Goal: Obtain resource: Download file/media

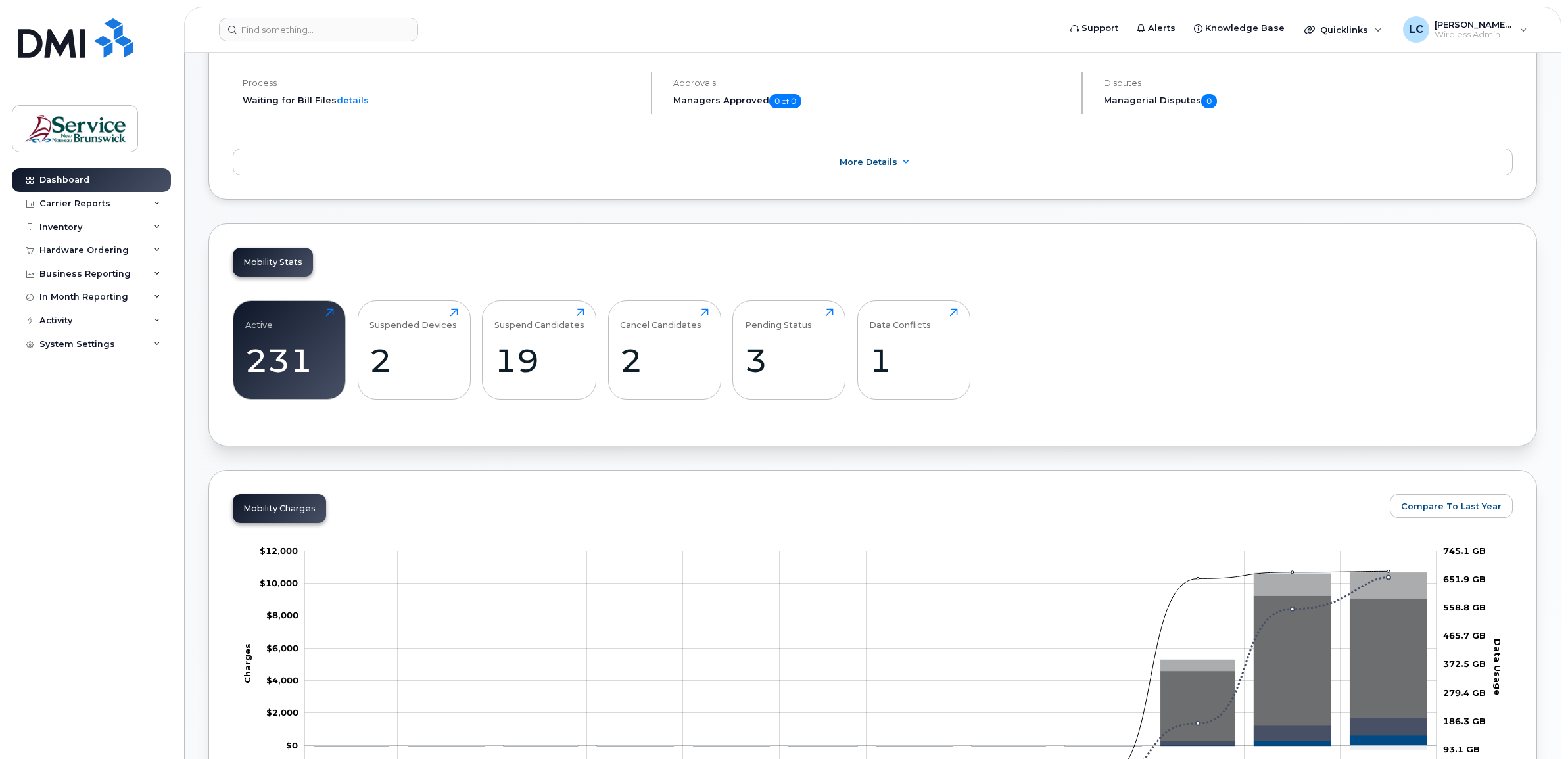
scroll to position [247, 0]
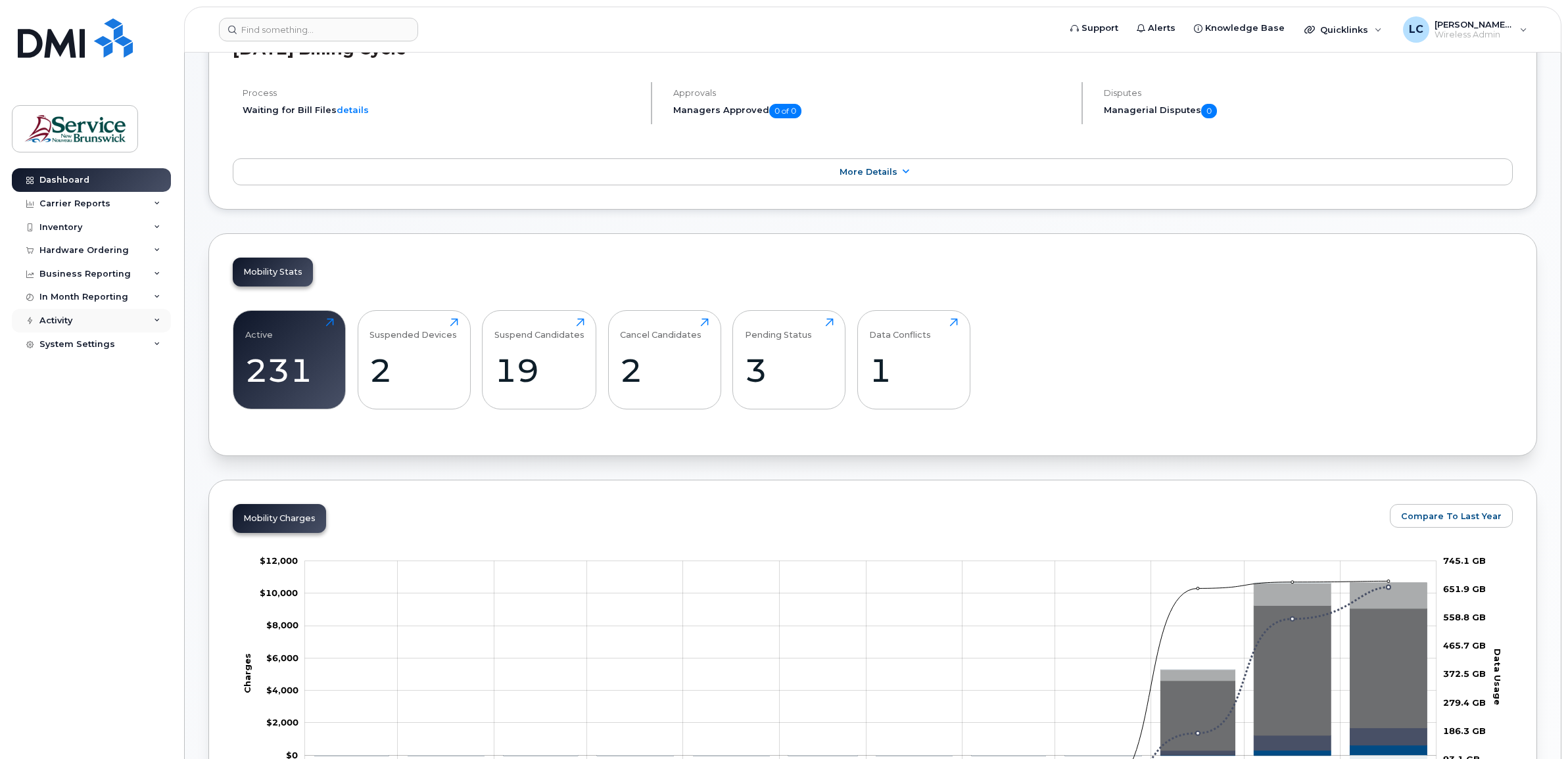
click at [152, 325] on div "Activity" at bounding box center [91, 321] width 159 height 24
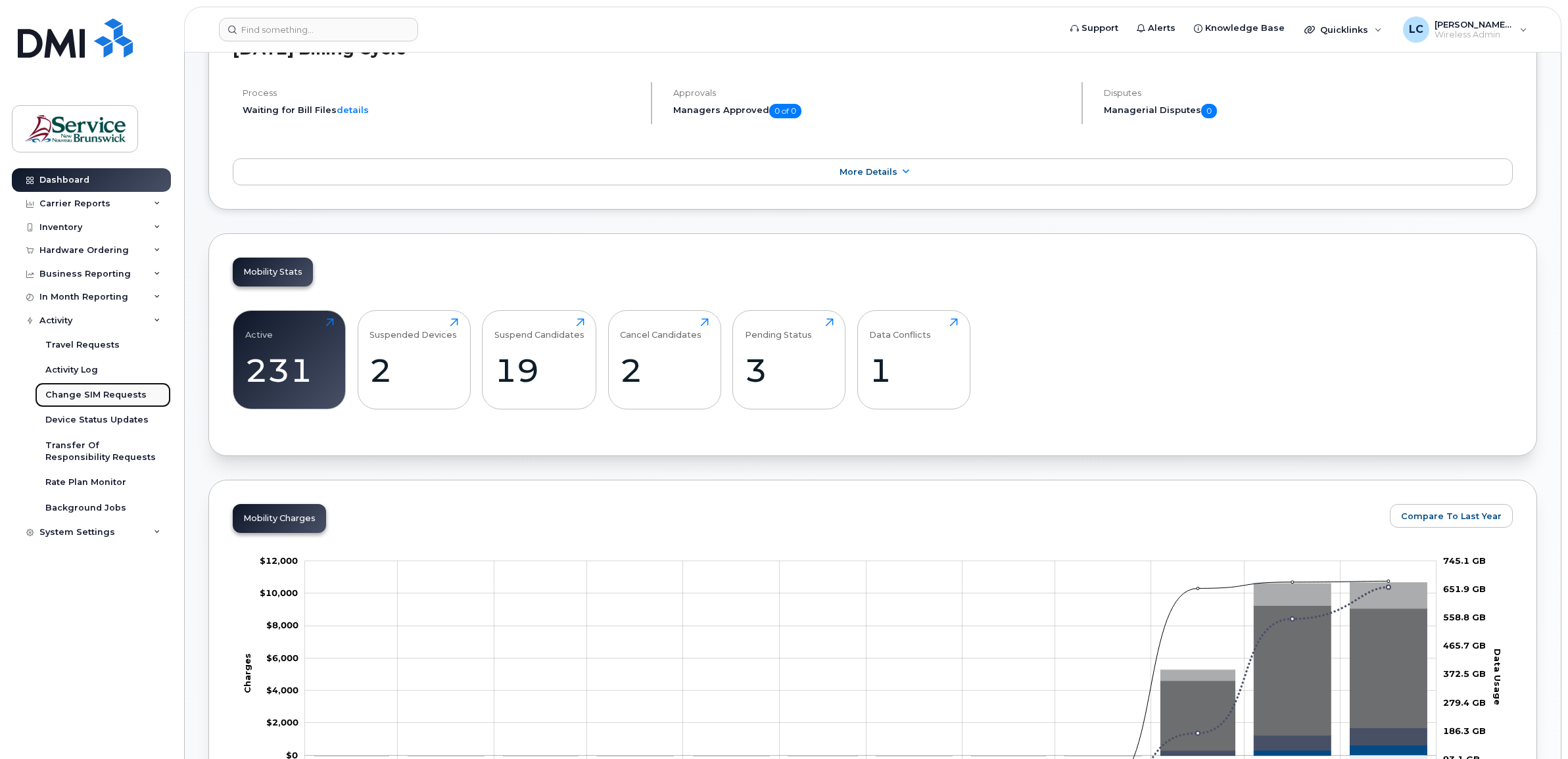
click at [117, 395] on div "Change SIM Requests" at bounding box center [96, 395] width 101 height 12
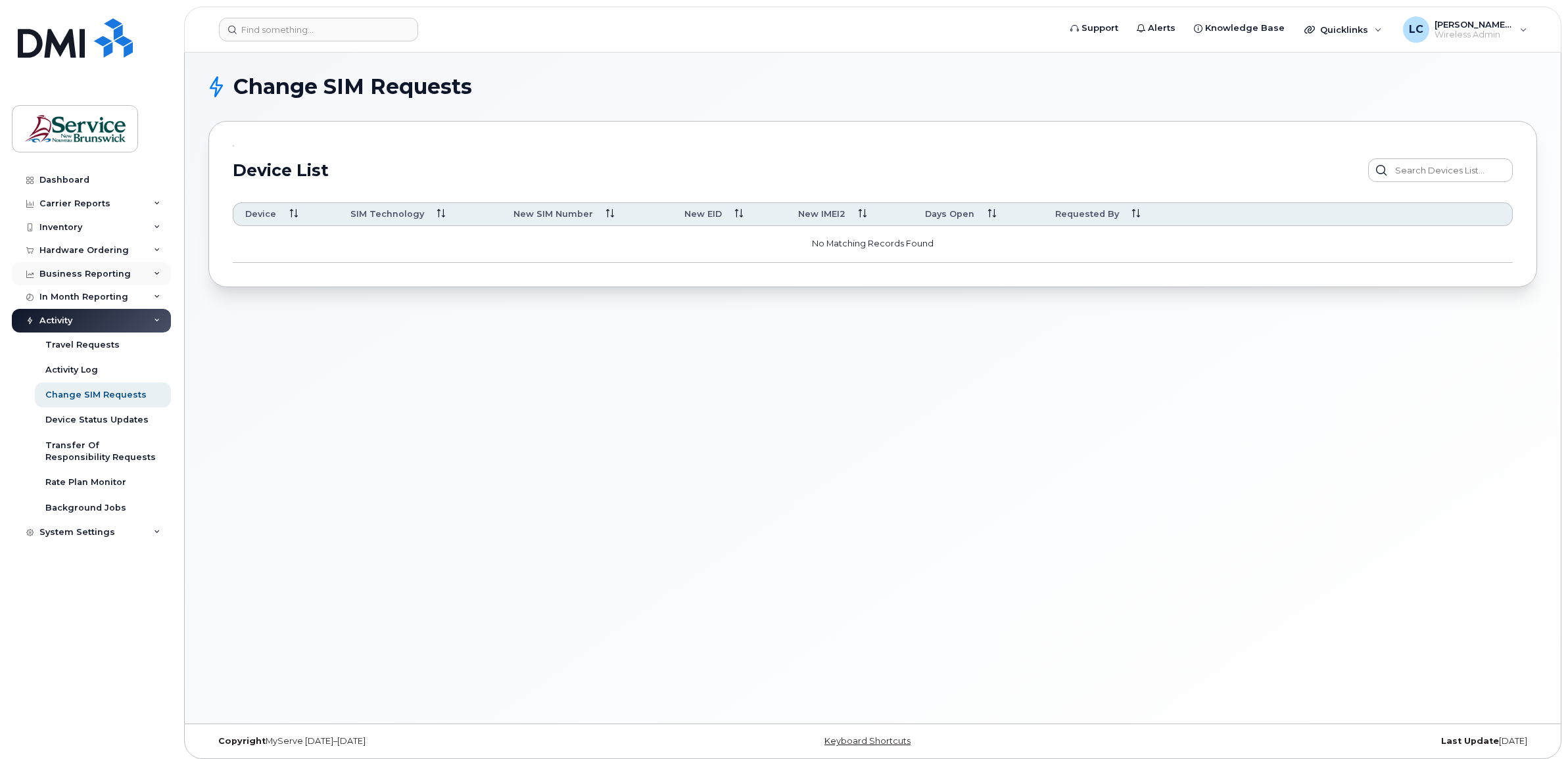
click at [90, 266] on div "Business Reporting" at bounding box center [91, 274] width 159 height 24
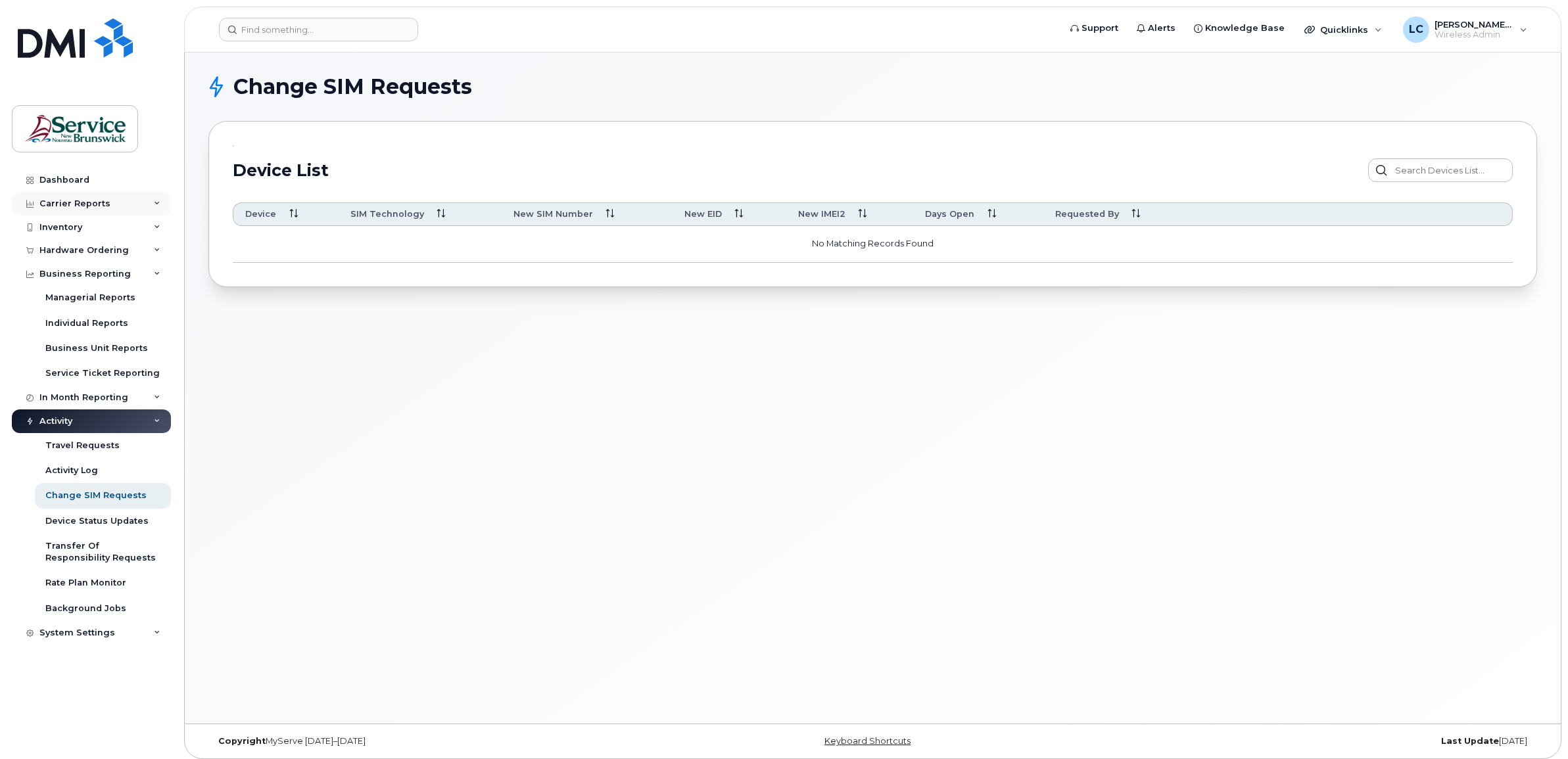
click at [91, 202] on div "Carrier Reports" at bounding box center [75, 204] width 71 height 10
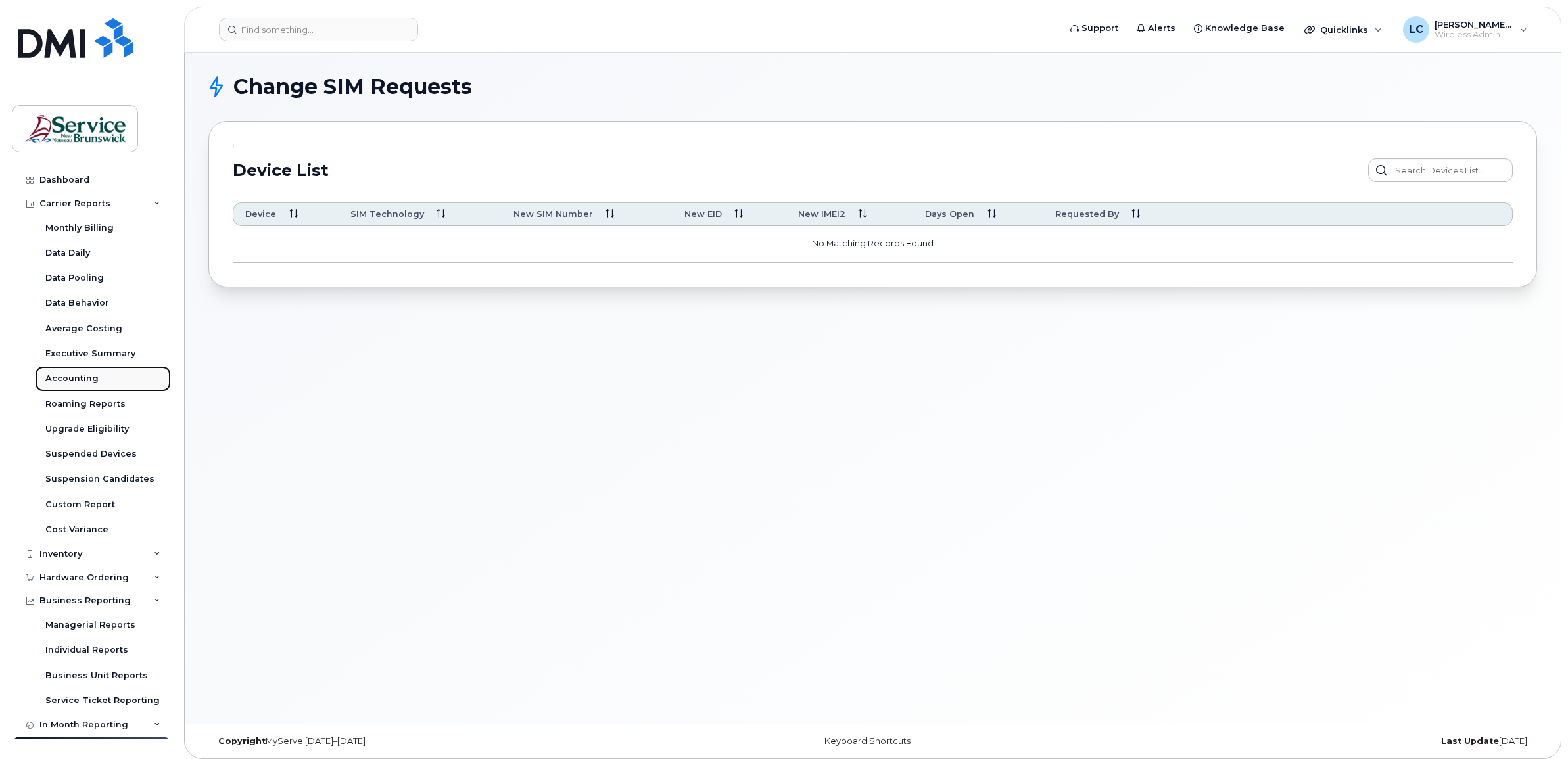
click at [85, 378] on div "Accounting" at bounding box center [72, 378] width 54 height 12
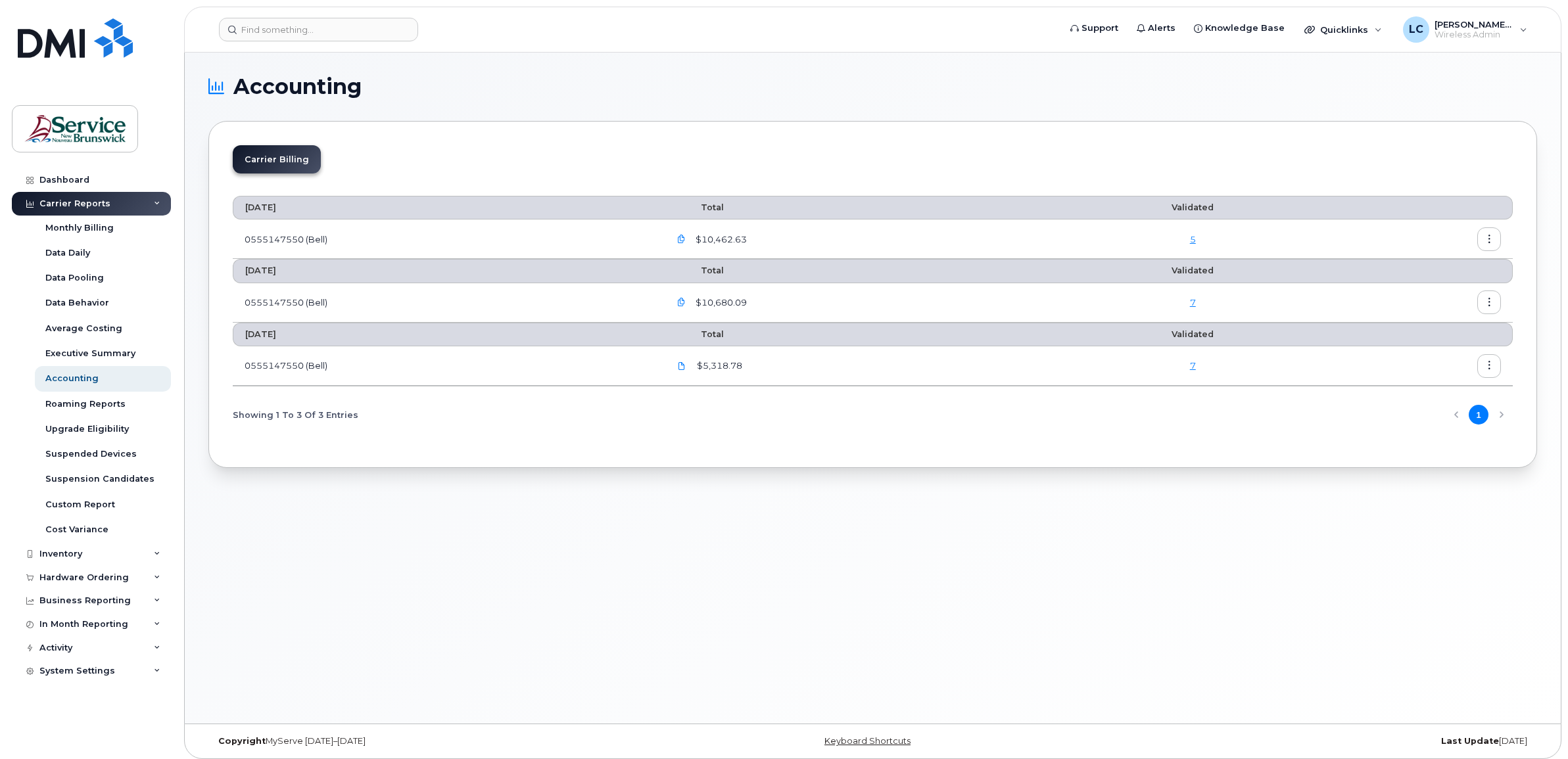
click at [685, 238] on icon "button" at bounding box center [681, 240] width 8 height 8
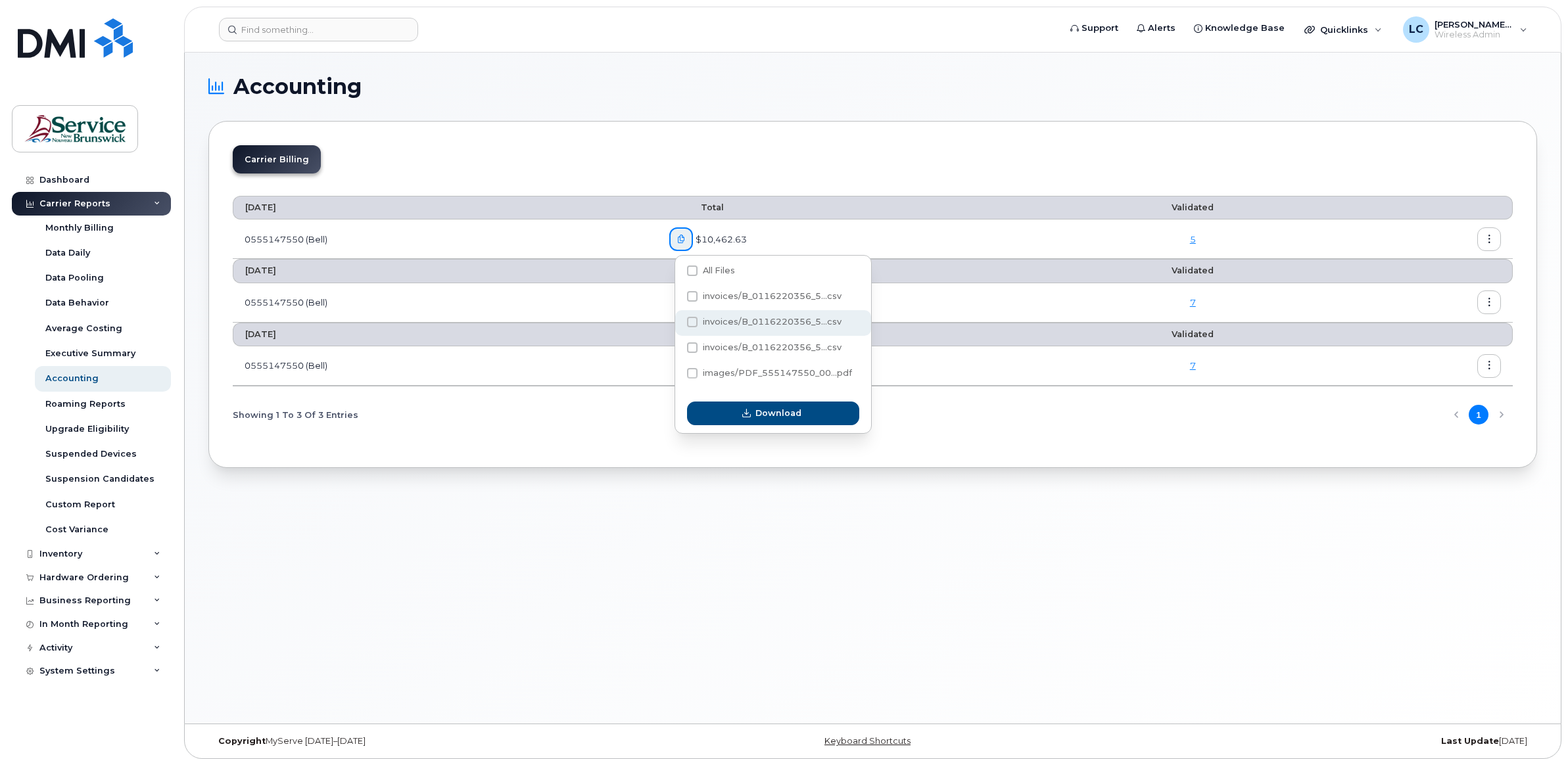
click at [695, 322] on span at bounding box center [692, 322] width 10 height 10
click at [678, 322] on input "invoices/B_0116220356_5...csv" at bounding box center [674, 323] width 6 height 6
checkbox input "true"
click at [756, 418] on span "Download" at bounding box center [778, 413] width 46 height 13
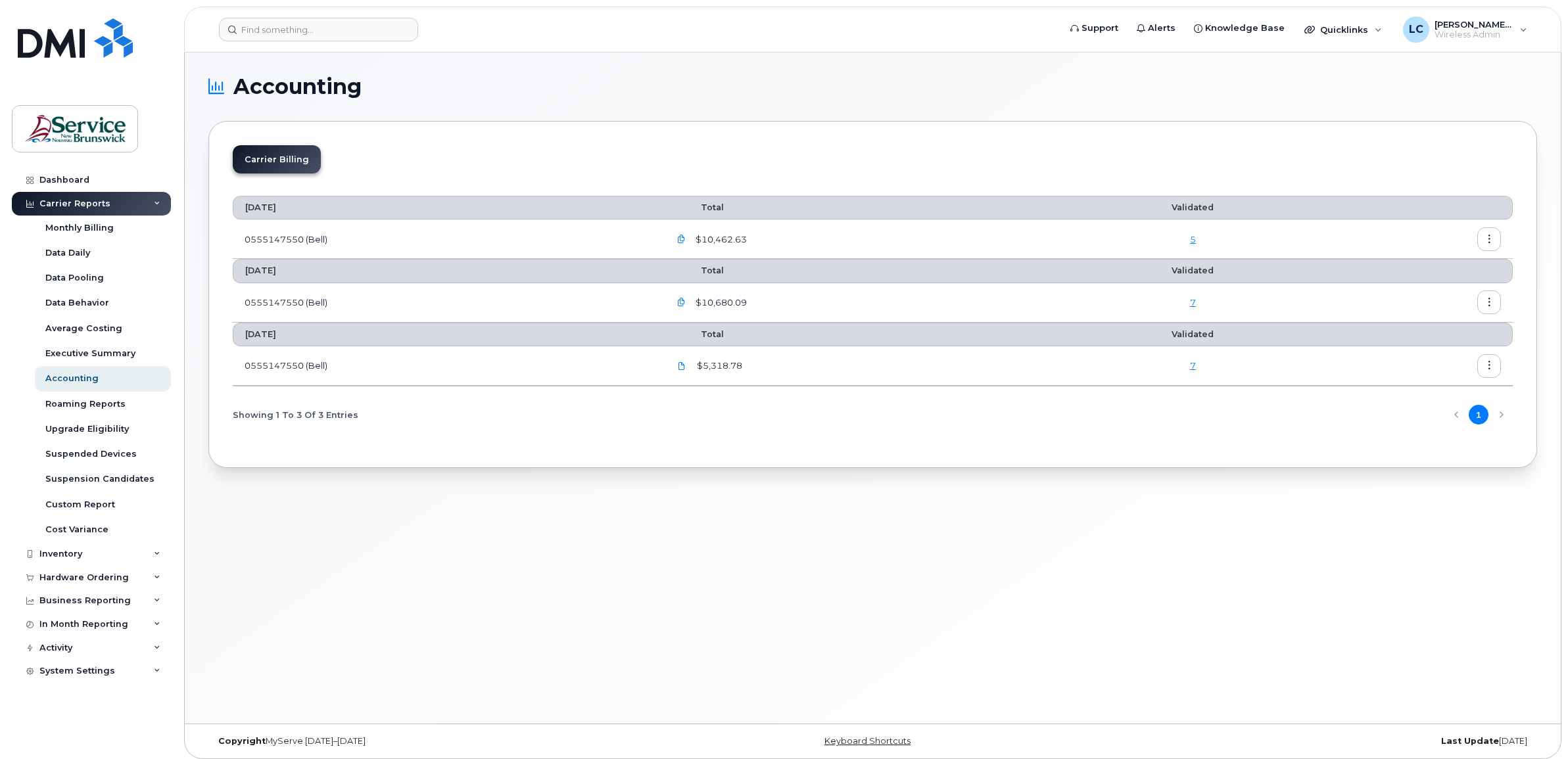
click at [1480, 237] on button "button" at bounding box center [1489, 239] width 24 height 24
click at [725, 237] on span "$10,462.63" at bounding box center [720, 240] width 54 height 13
click at [685, 240] on icon "button" at bounding box center [681, 240] width 8 height 8
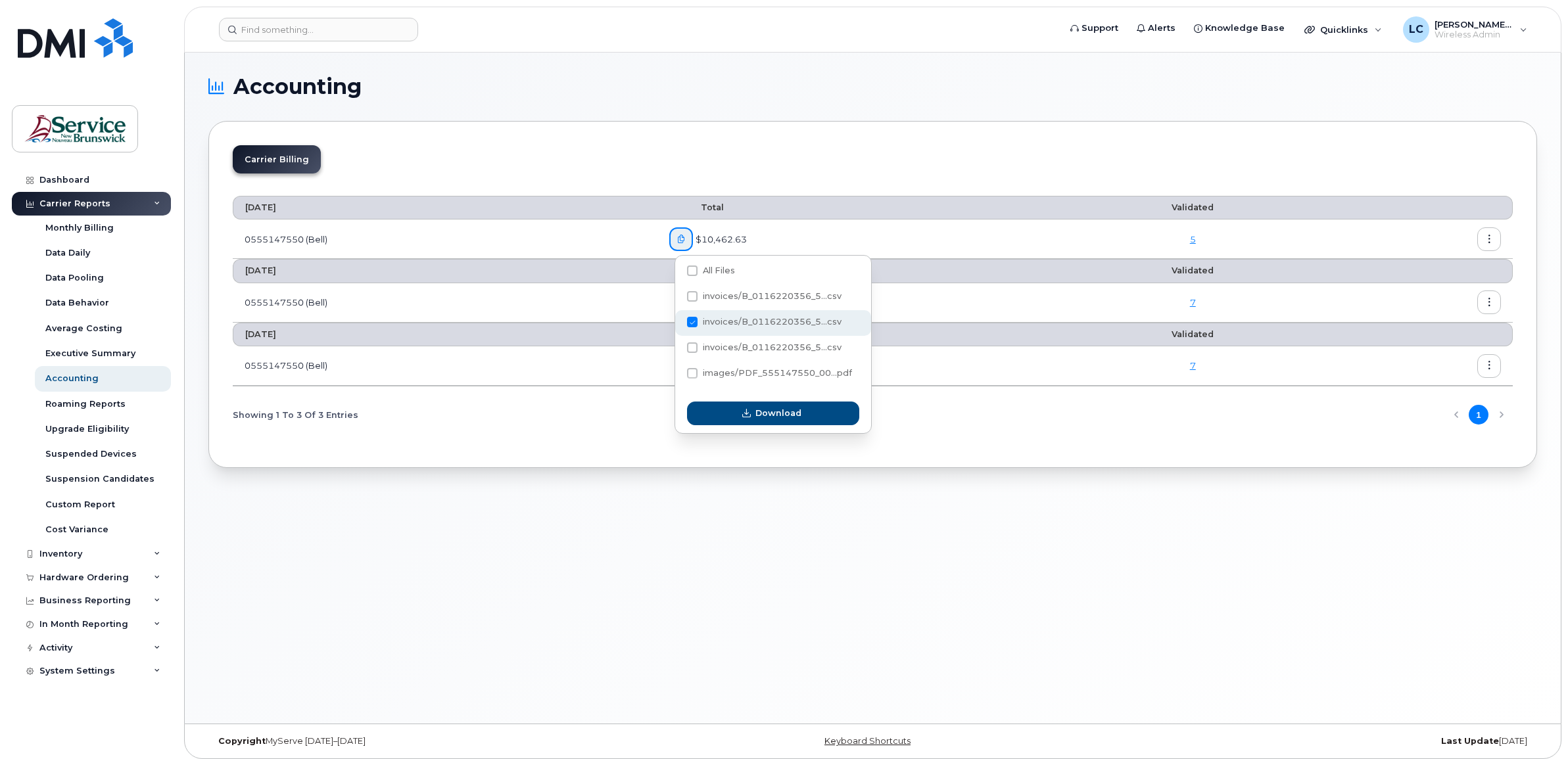
click at [691, 319] on span at bounding box center [692, 322] width 10 height 10
click at [678, 320] on input "invoices/B_0116220356_5...csv" at bounding box center [674, 323] width 6 height 6
checkbox input "false"
click at [689, 267] on span at bounding box center [692, 270] width 10 height 10
click at [678, 268] on input "All Files" at bounding box center [674, 271] width 6 height 6
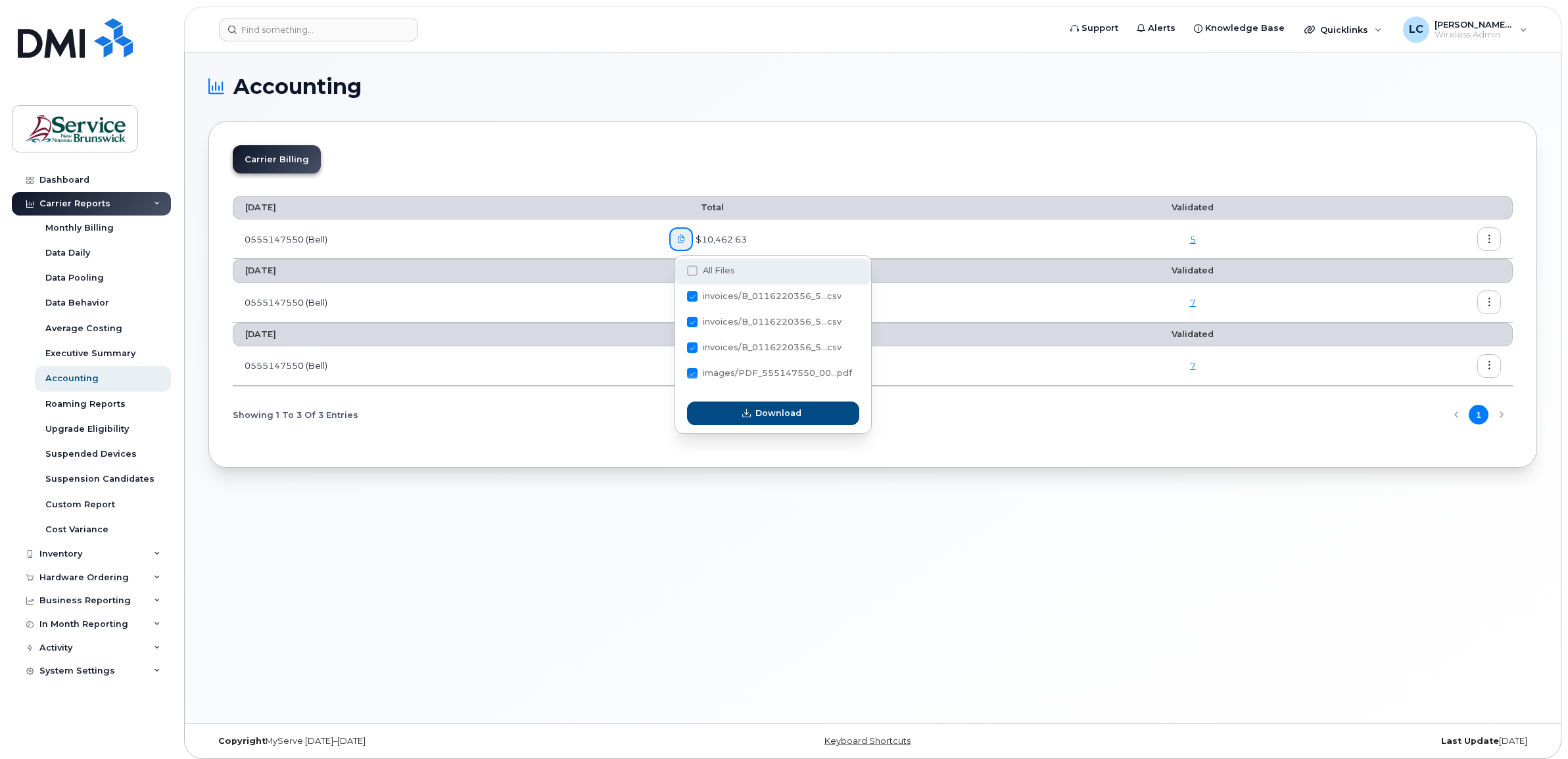
checkbox input "true"
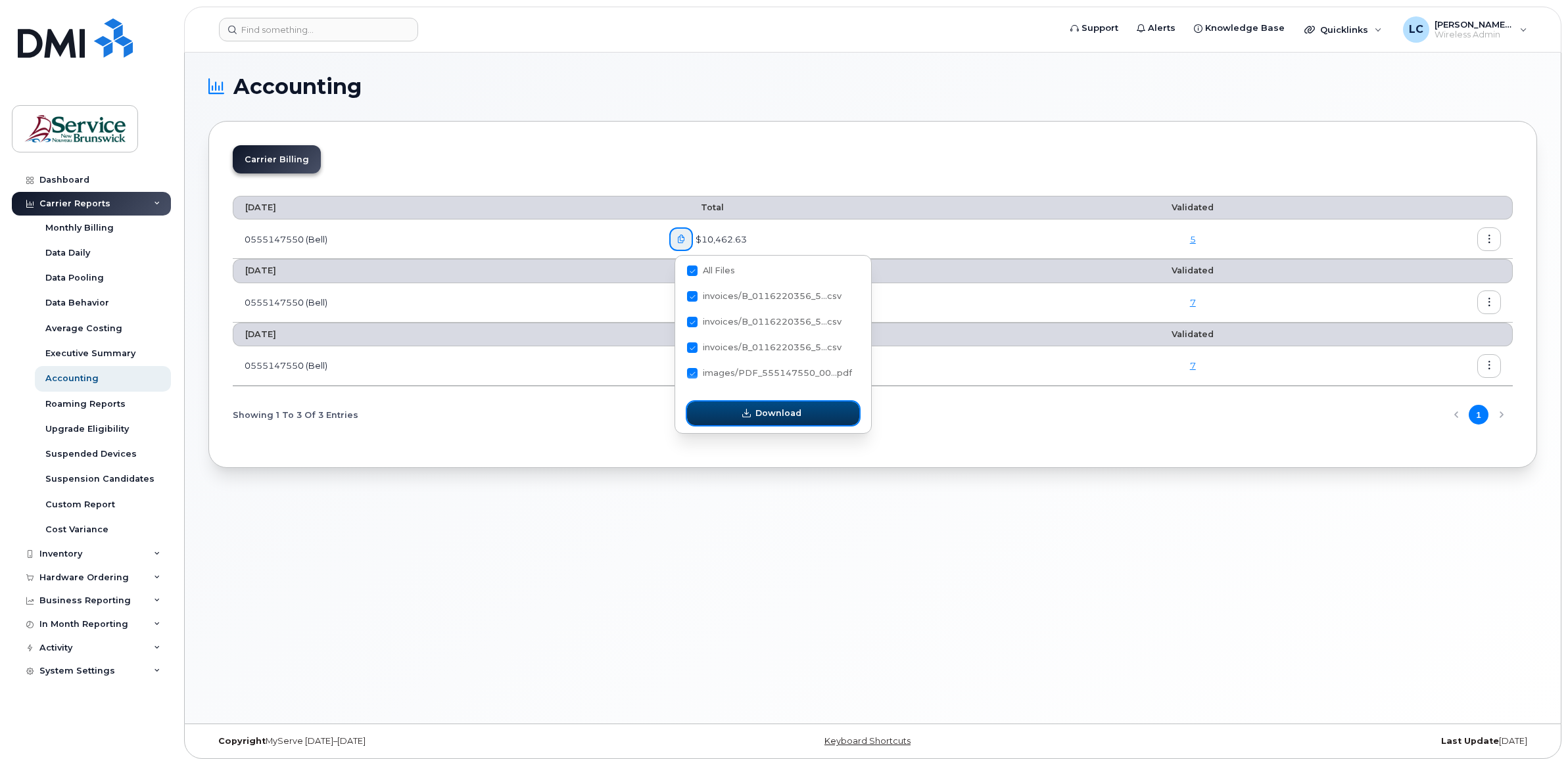
click at [782, 416] on span "Download" at bounding box center [778, 413] width 46 height 13
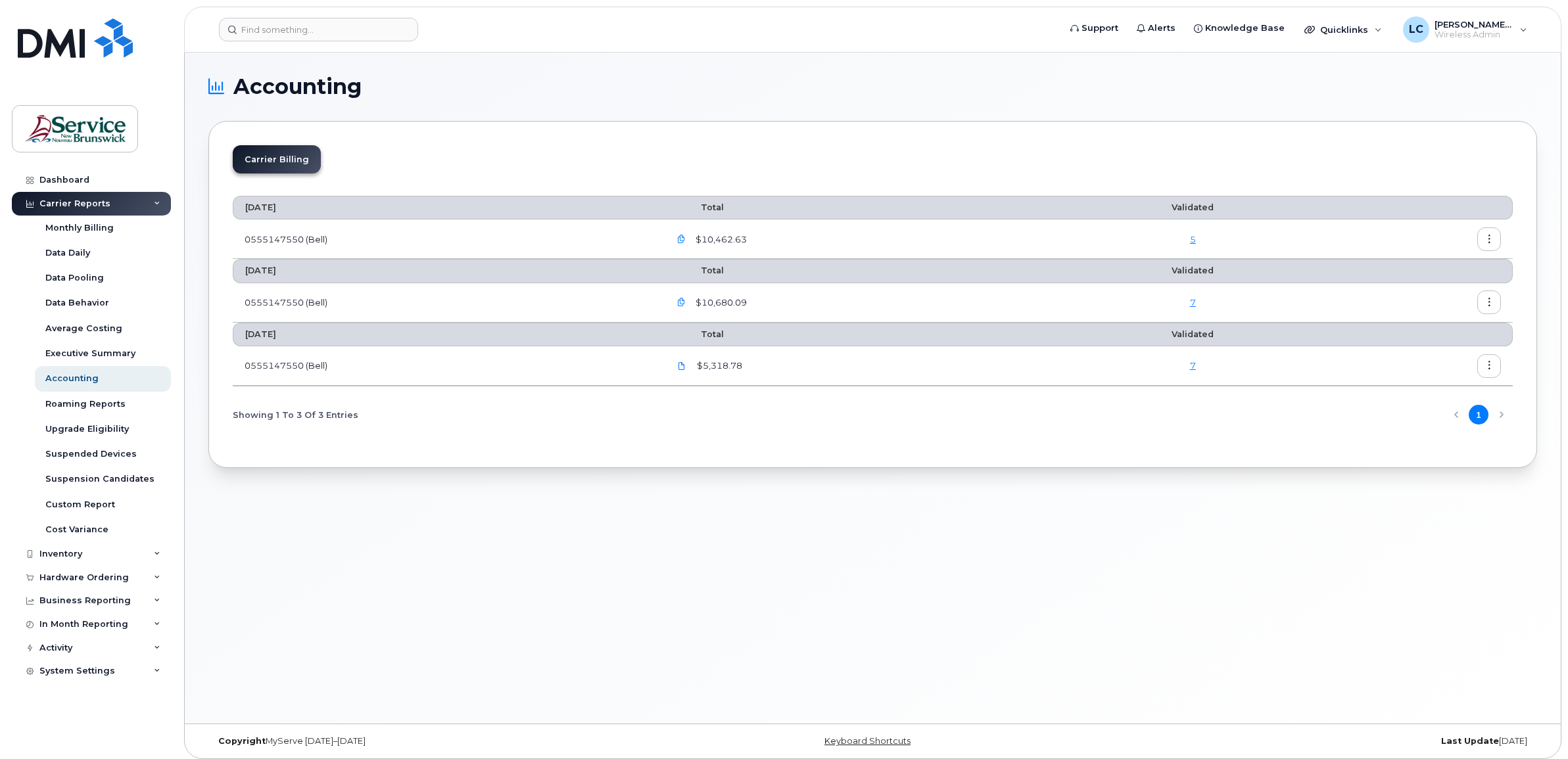
click at [1480, 238] on button "button" at bounding box center [1489, 239] width 24 height 24
click at [1425, 266] on span "Details" at bounding box center [1421, 268] width 36 height 12
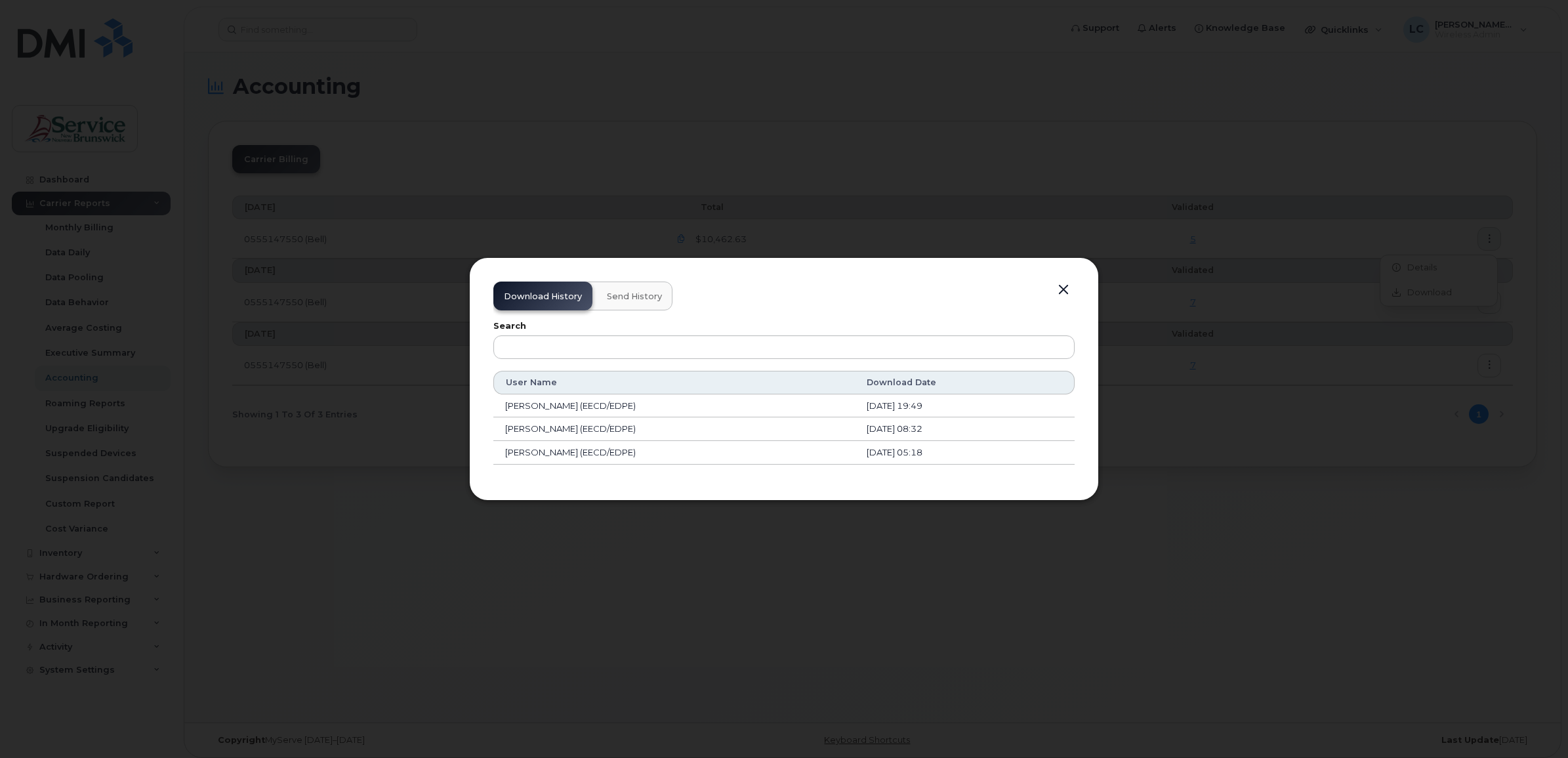
click at [1068, 287] on button "button" at bounding box center [1064, 290] width 19 height 18
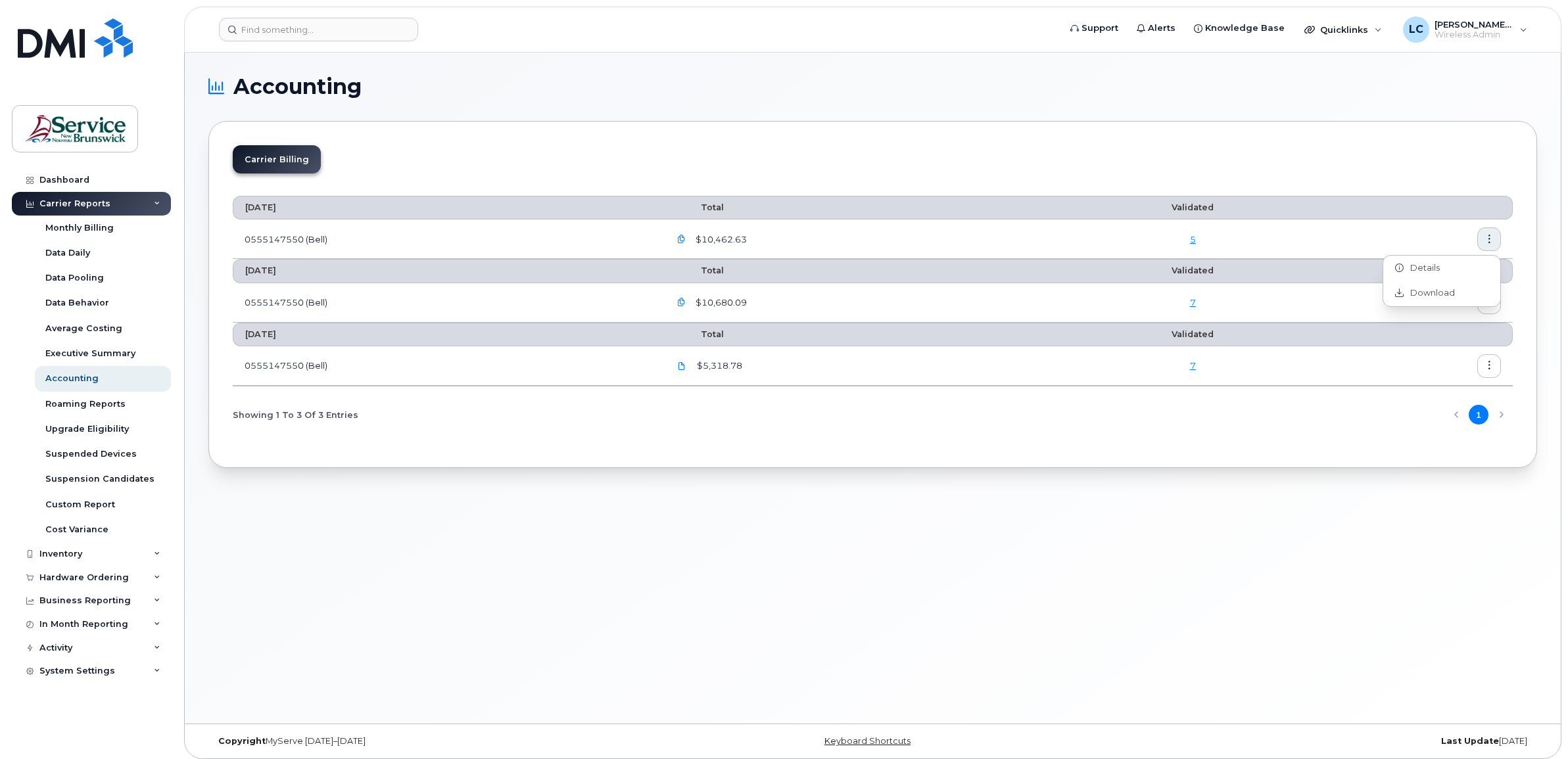
click at [687, 234] on button "button" at bounding box center [681, 239] width 24 height 24
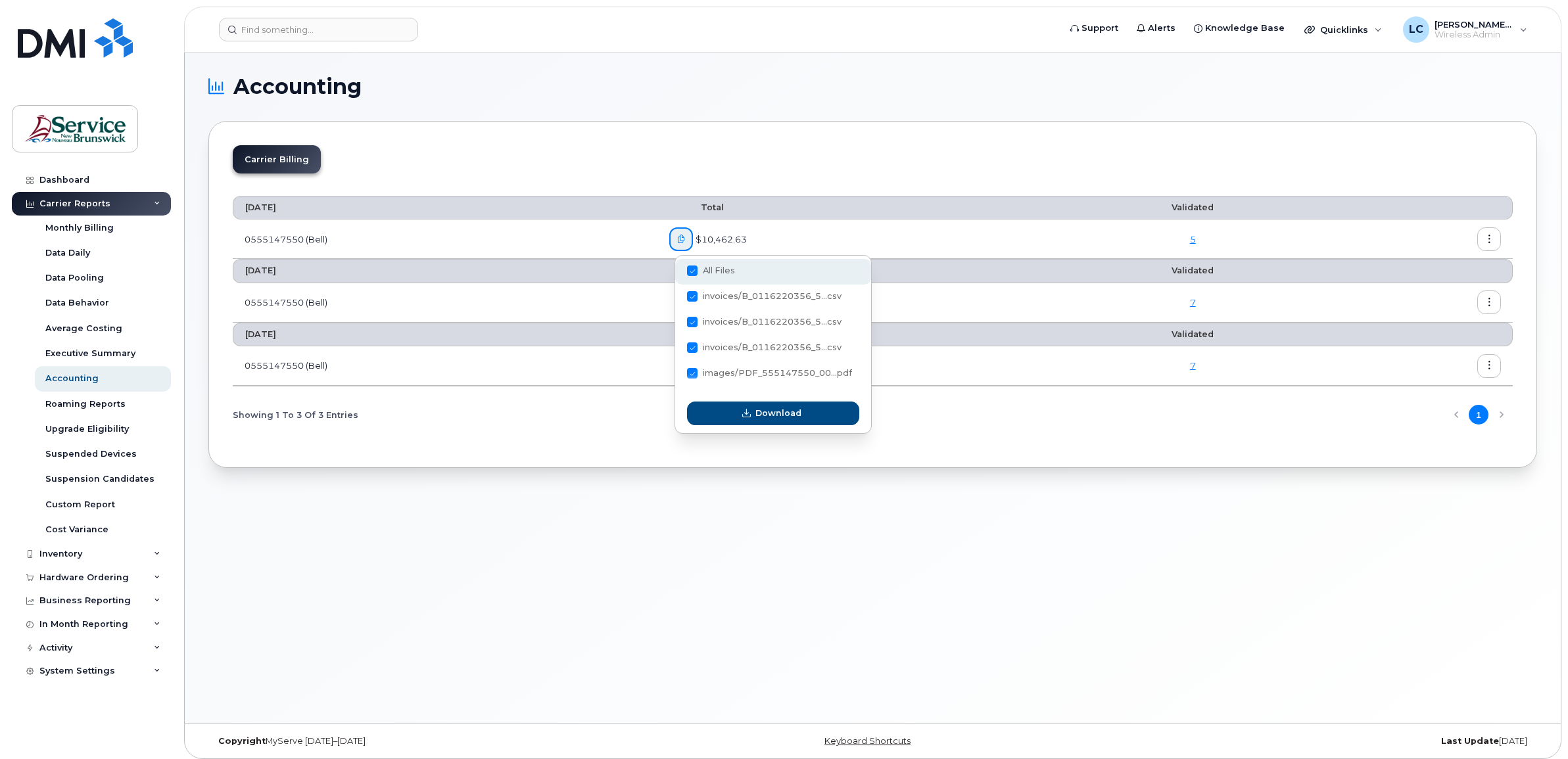
click at [692, 268] on span at bounding box center [692, 270] width 10 height 10
click at [678, 268] on input "All Files" at bounding box center [674, 271] width 6 height 6
checkbox input "false"
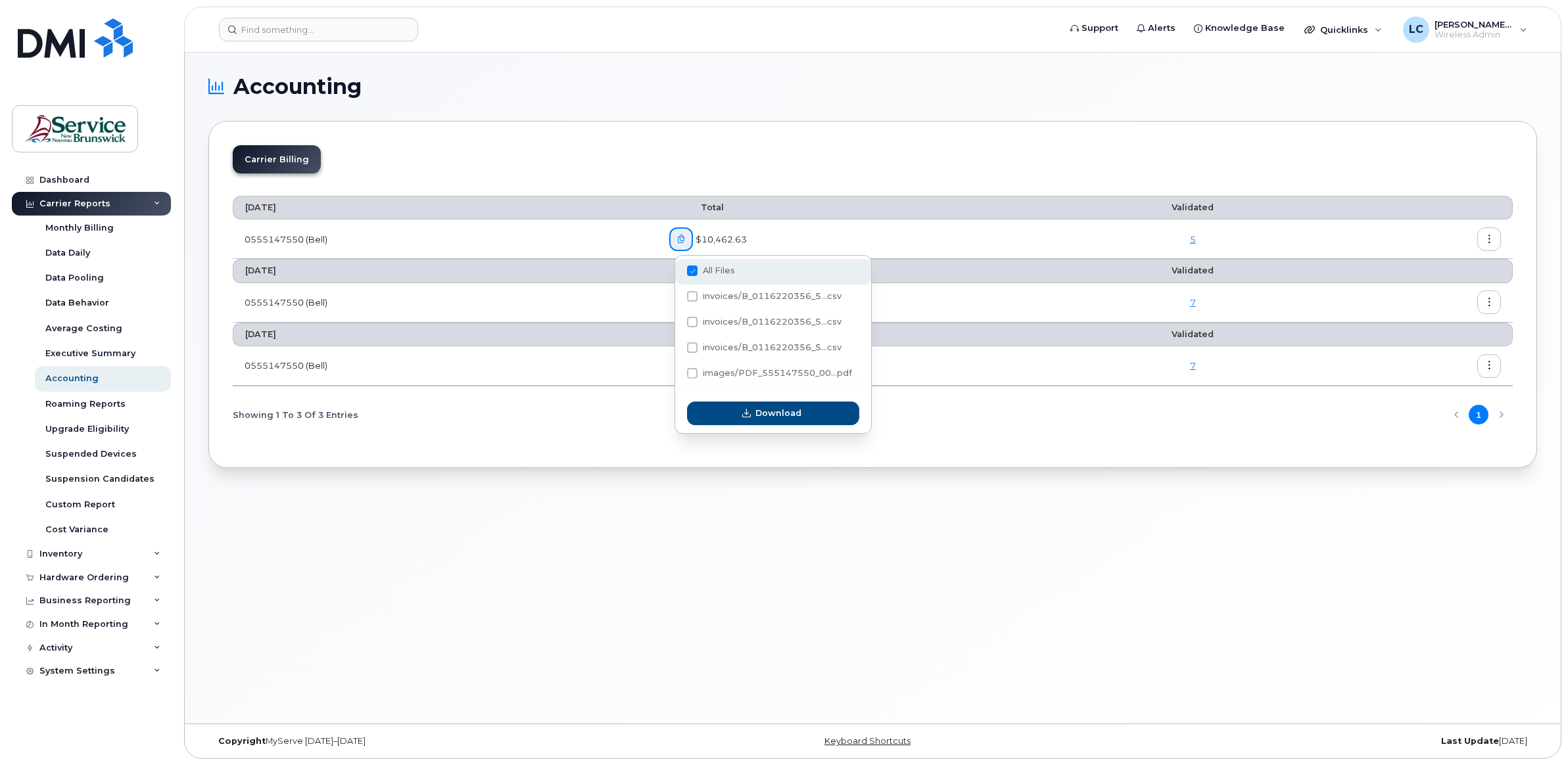
checkbox input "false"
click at [696, 295] on span at bounding box center [692, 296] width 10 height 10
click at [678, 295] on input "invoices/B_0116220356_5...csv" at bounding box center [674, 297] width 6 height 6
checkbox input "true"
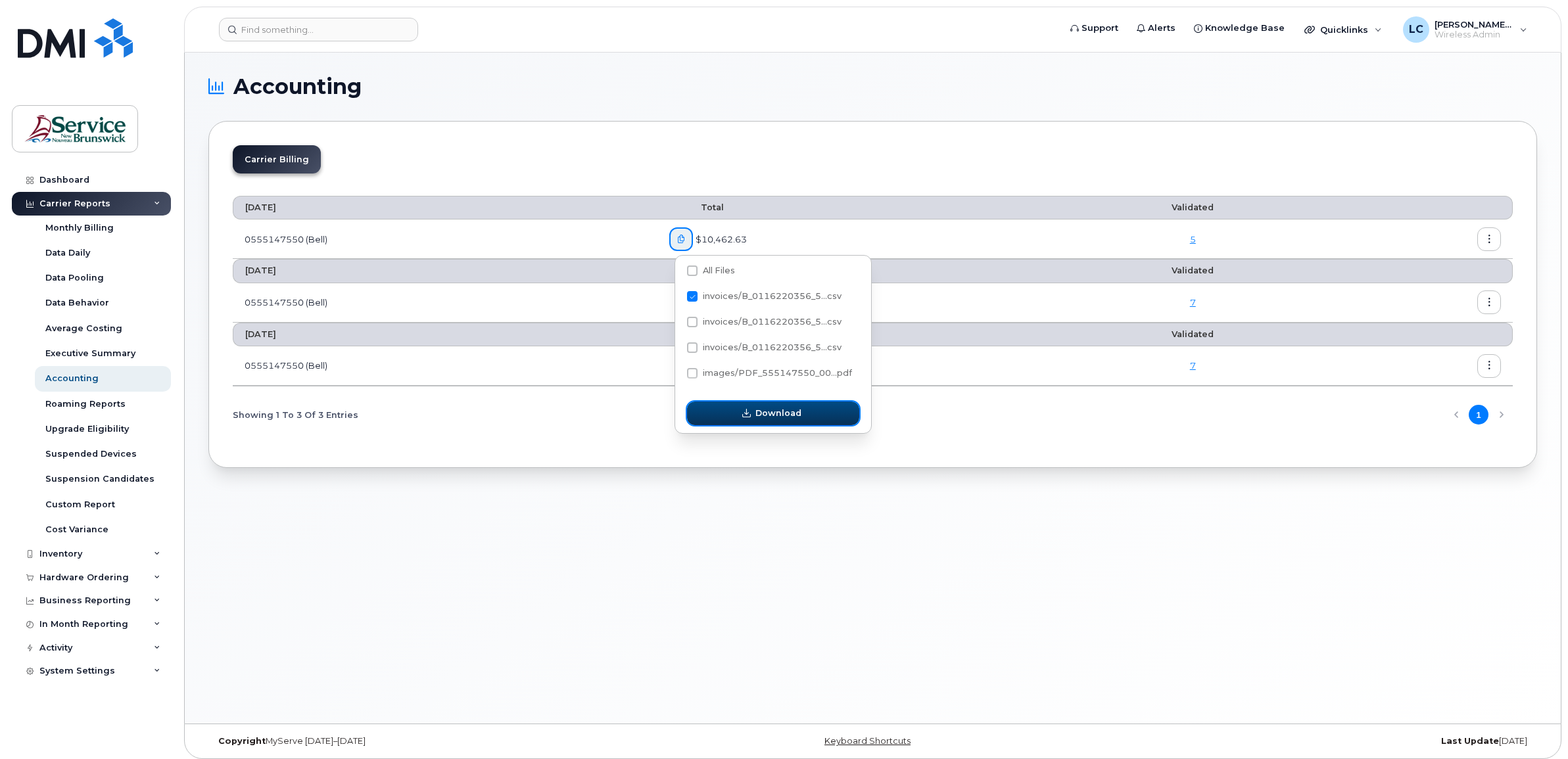
click at [793, 416] on span "Download" at bounding box center [778, 413] width 46 height 13
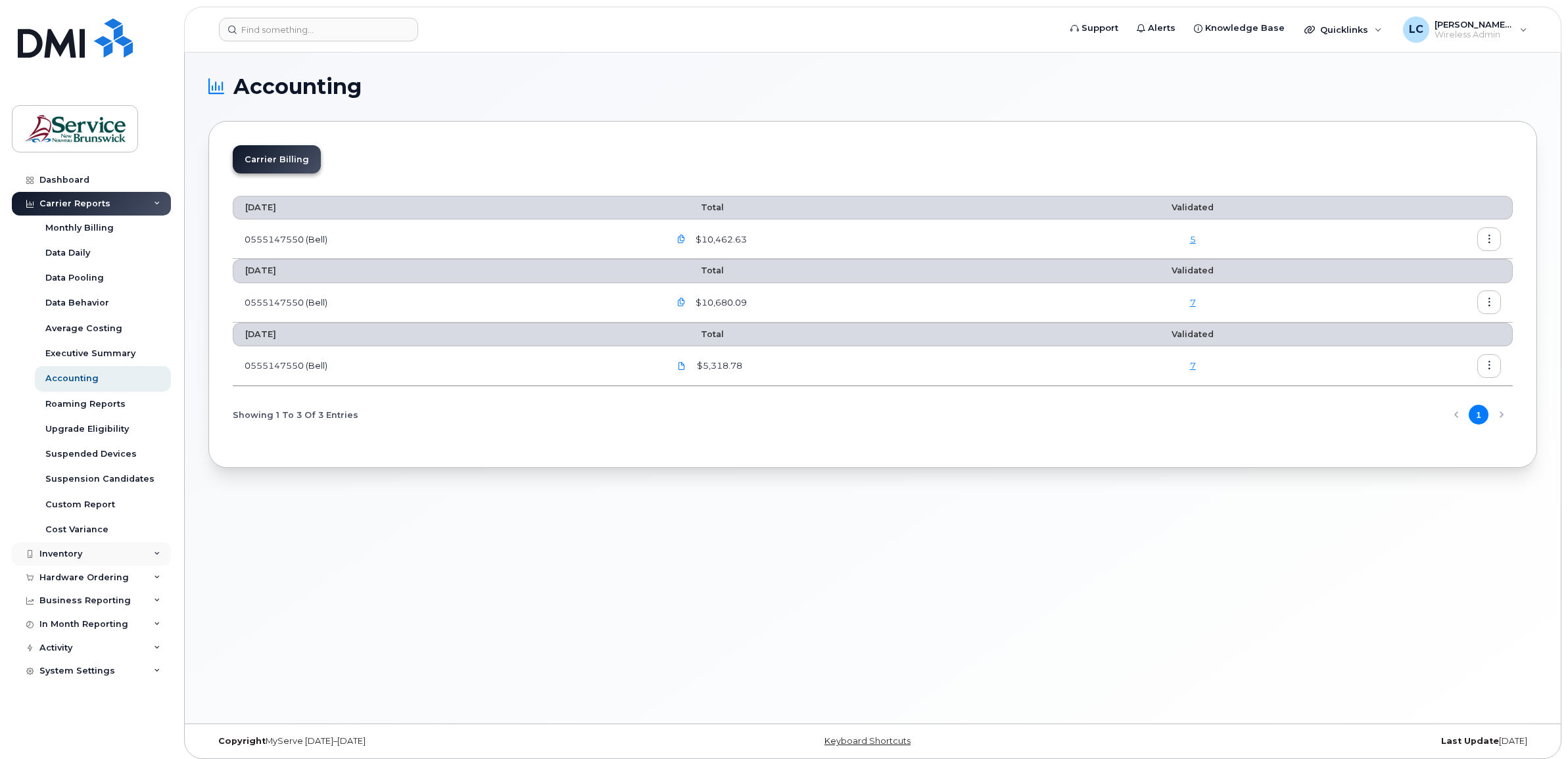
click at [101, 554] on div "Inventory" at bounding box center [91, 554] width 159 height 24
click at [103, 577] on div "Mobility Devices" at bounding box center [82, 578] width 74 height 12
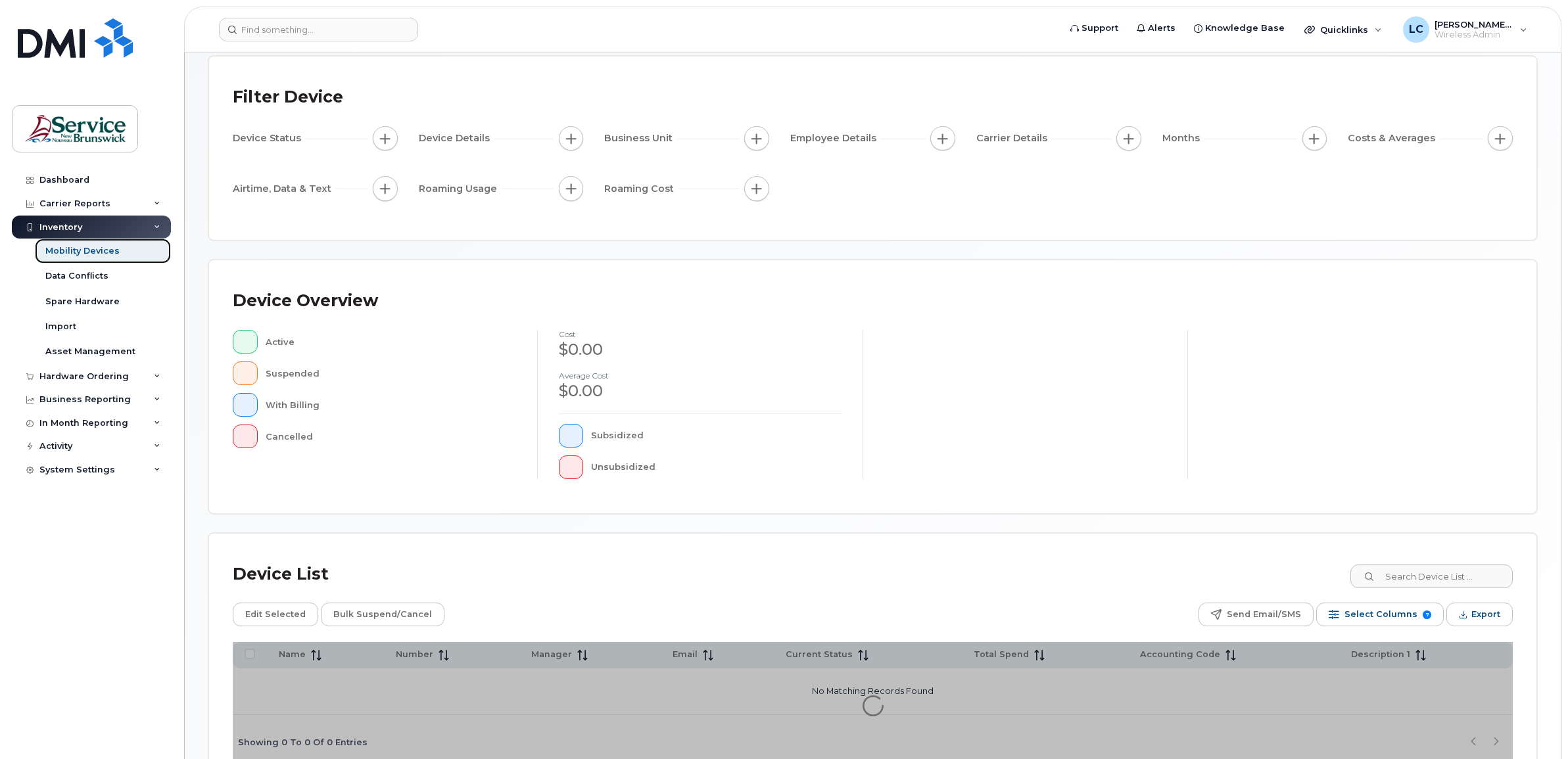
scroll to position [145, 0]
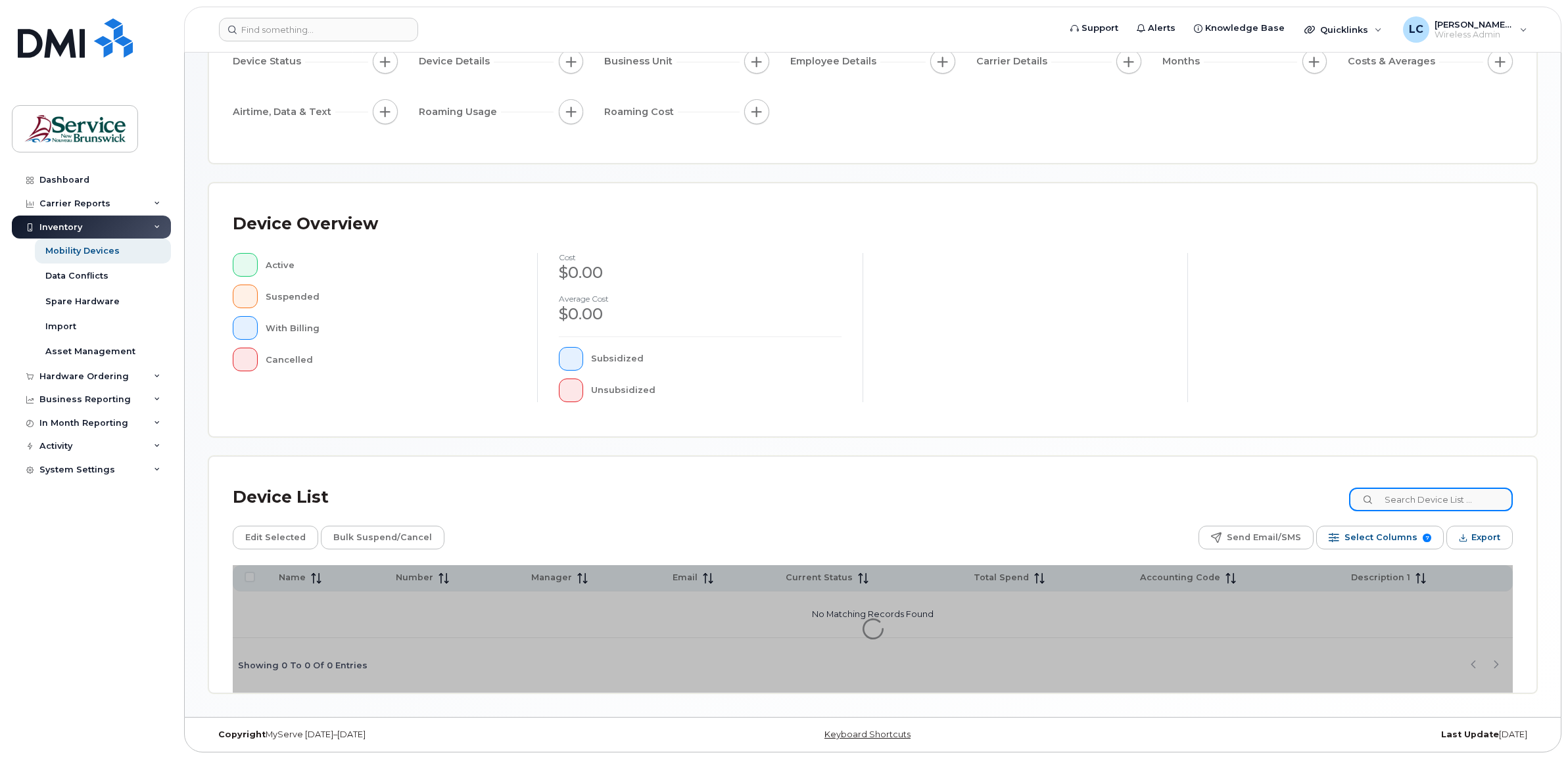
click at [1457, 488] on input at bounding box center [1430, 500] width 163 height 24
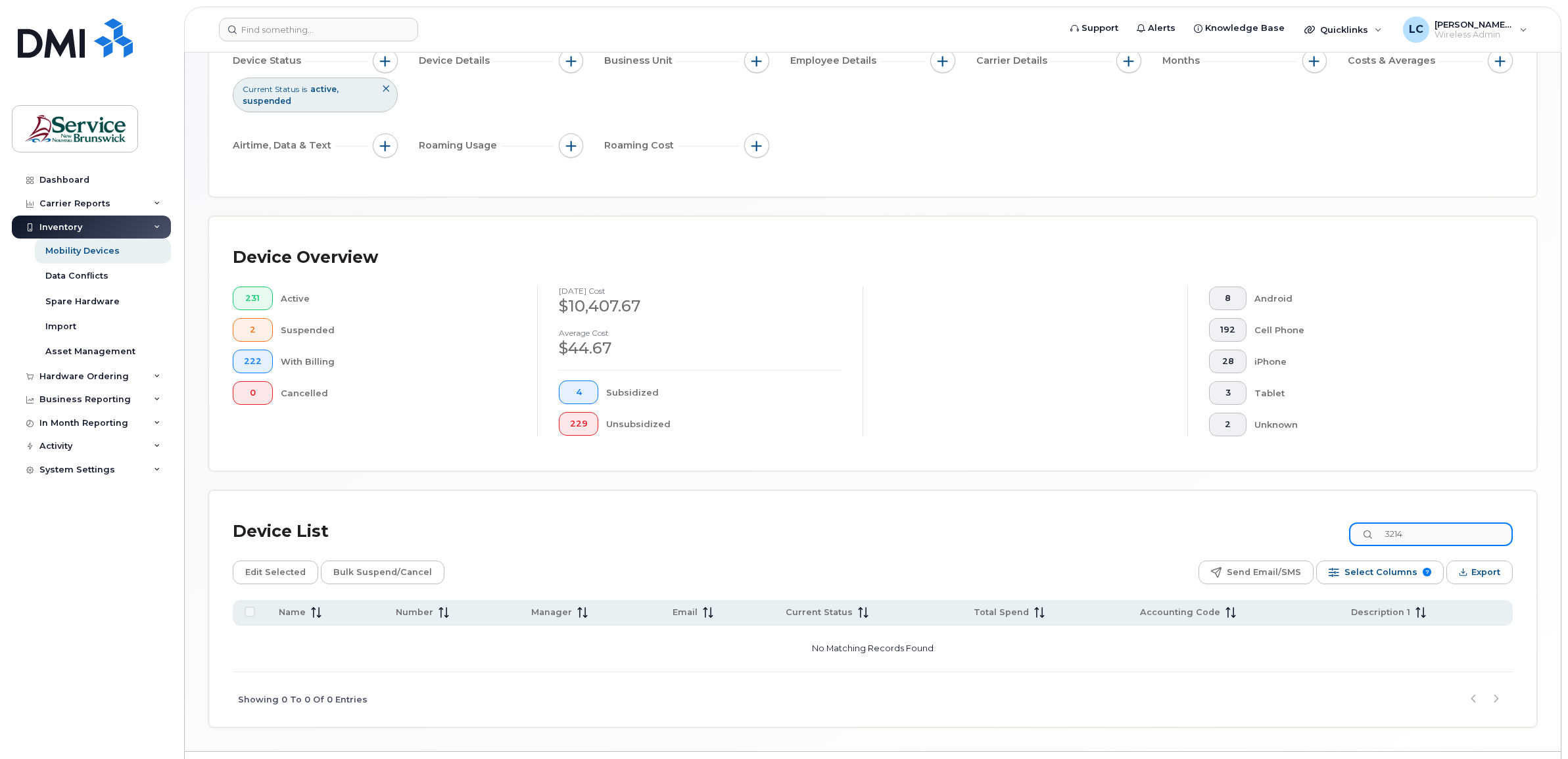
drag, startPoint x: 1427, startPoint y: 537, endPoint x: 1359, endPoint y: 521, distance: 69.9
click at [1359, 524] on div "Device List 3214" at bounding box center [872, 532] width 1280 height 34
type input "4909"
